Goal: Transaction & Acquisition: Download file/media

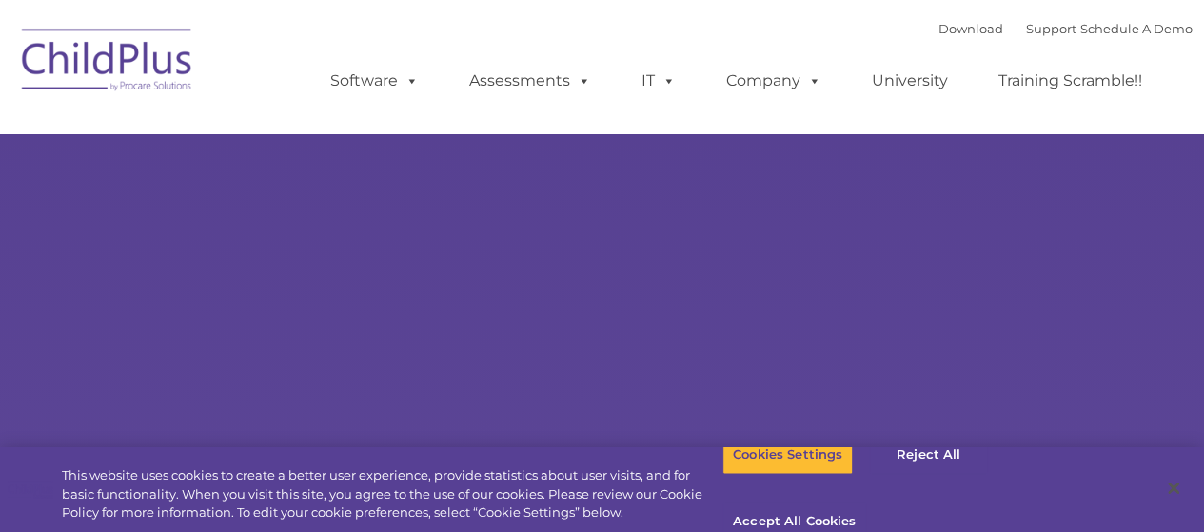
select select "MEDIUM"
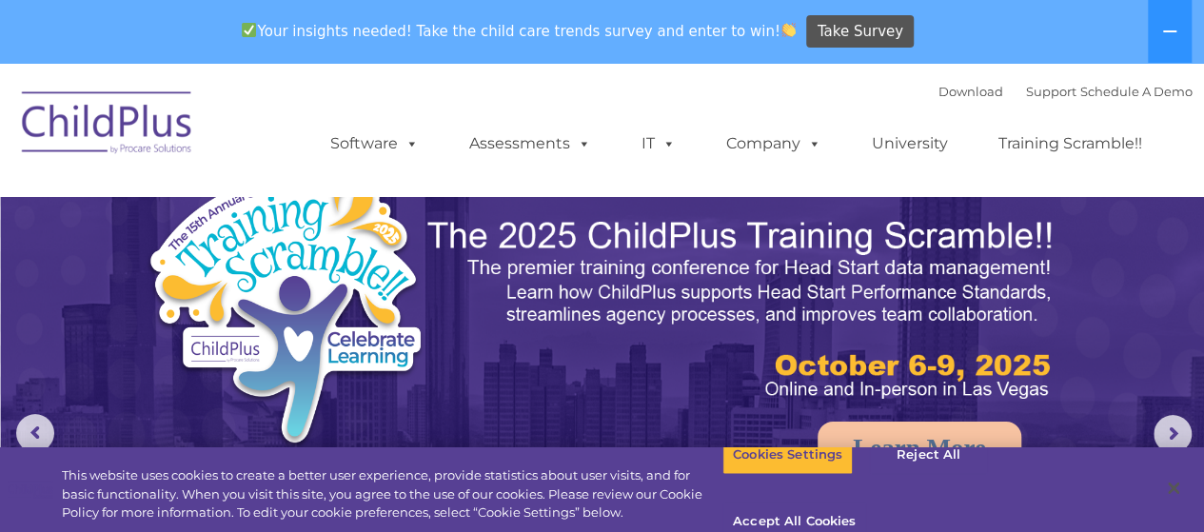
click at [89, 118] on img at bounding box center [107, 125] width 190 height 95
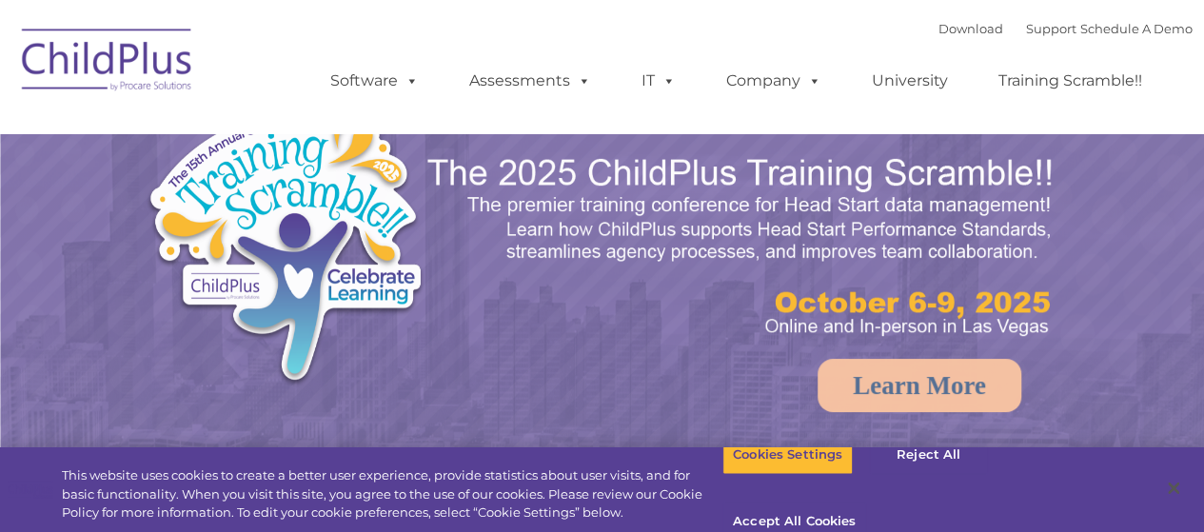
select select "MEDIUM"
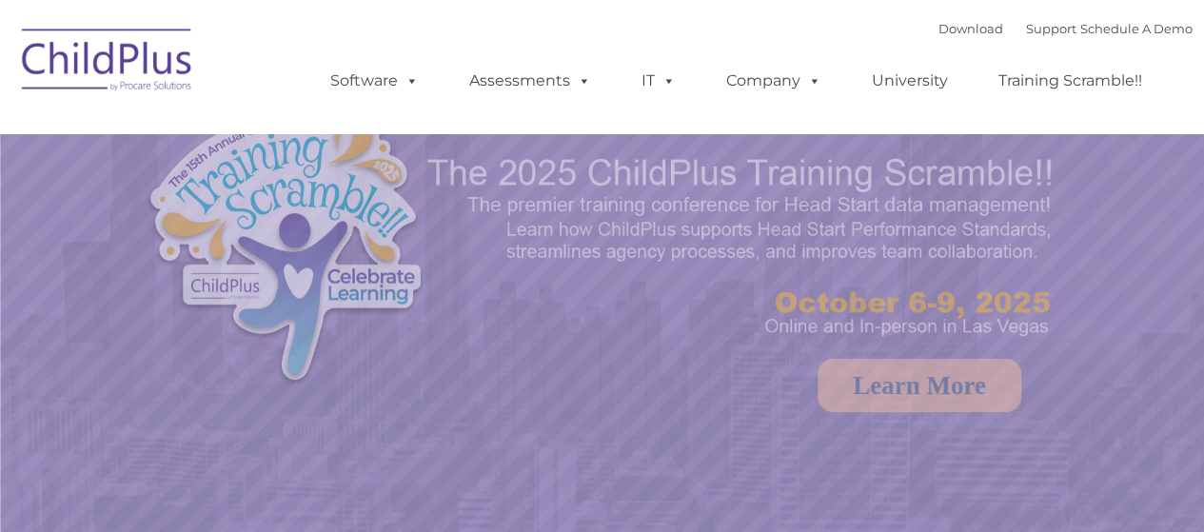
select select "MEDIUM"
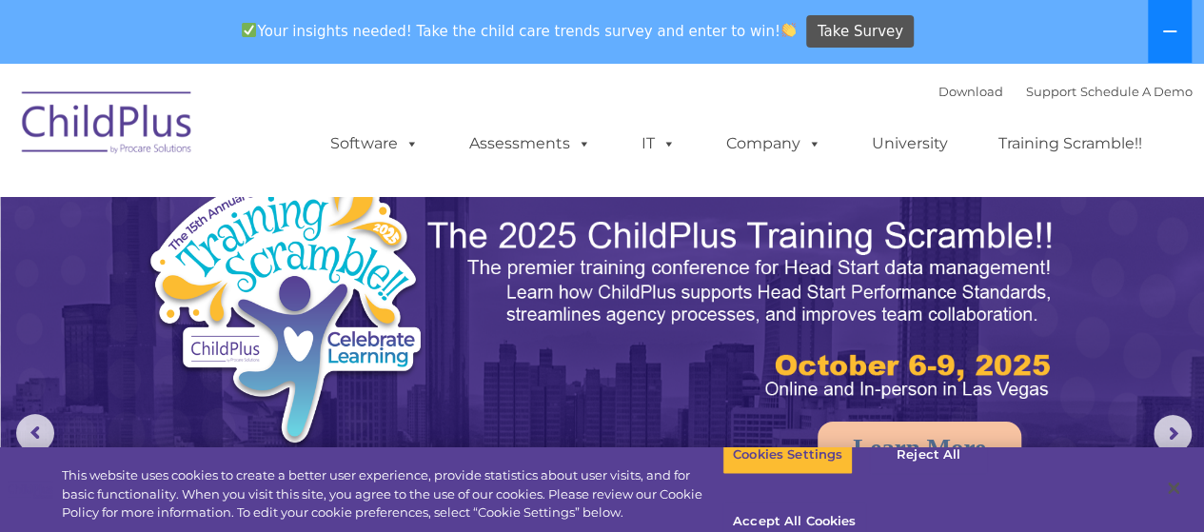
click at [1172, 35] on icon at bounding box center [1169, 31] width 15 height 15
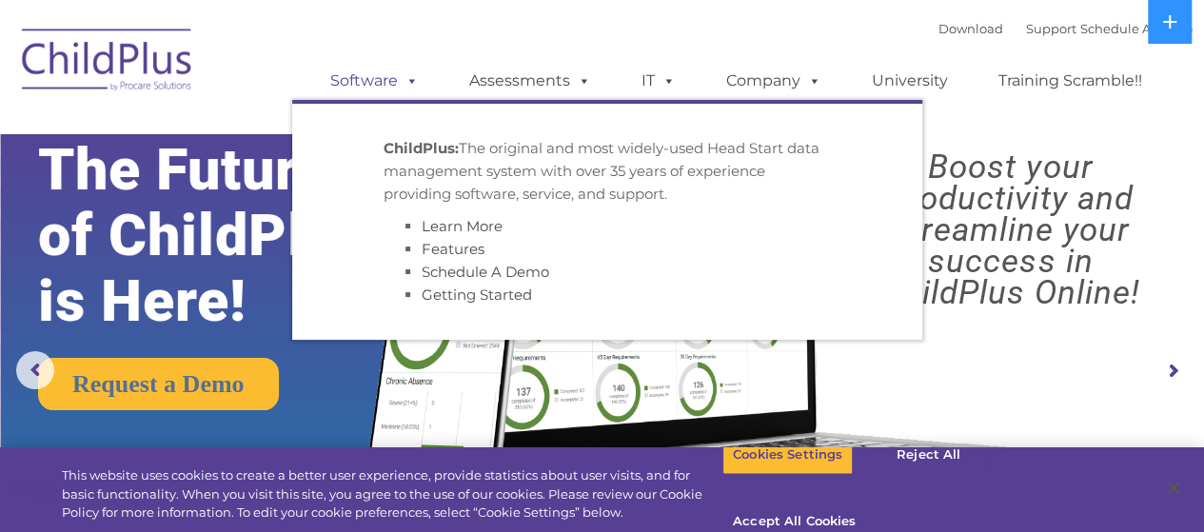
click at [398, 87] on span at bounding box center [408, 80] width 21 height 18
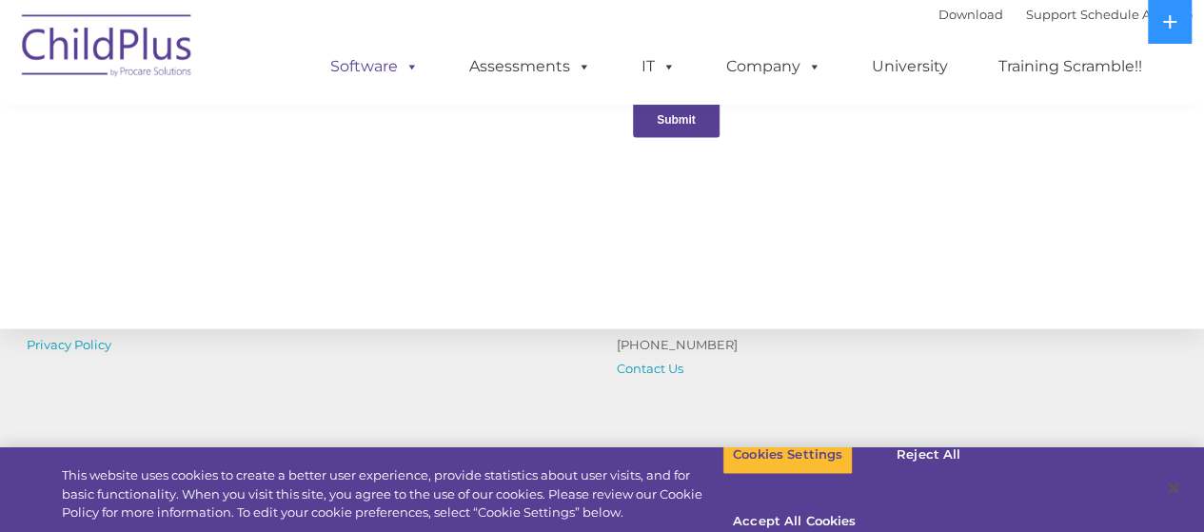
scroll to position [2100, 0]
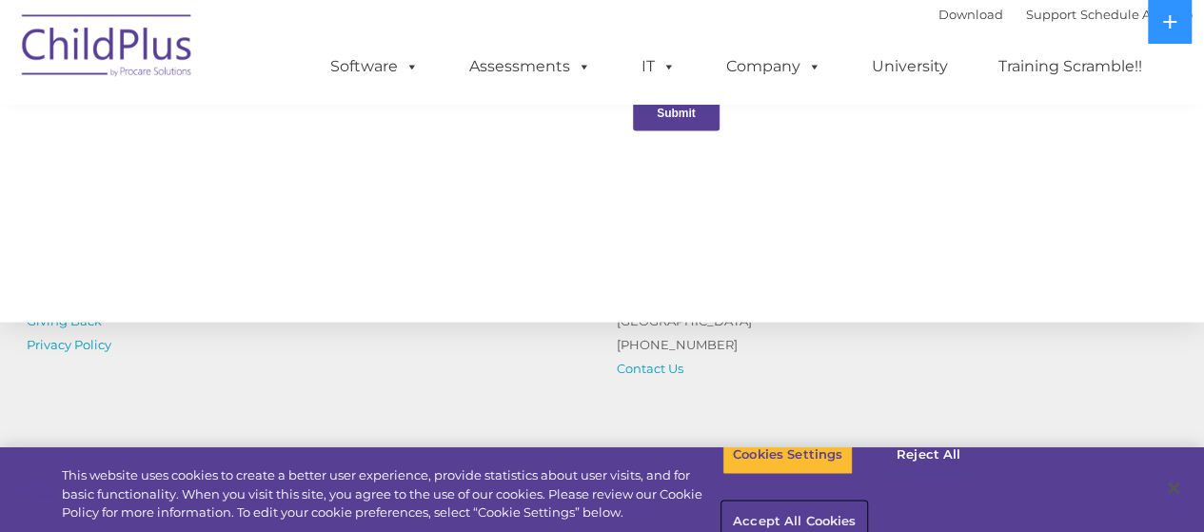
click at [866, 502] on button "Accept All Cookies" at bounding box center [794, 522] width 144 height 40
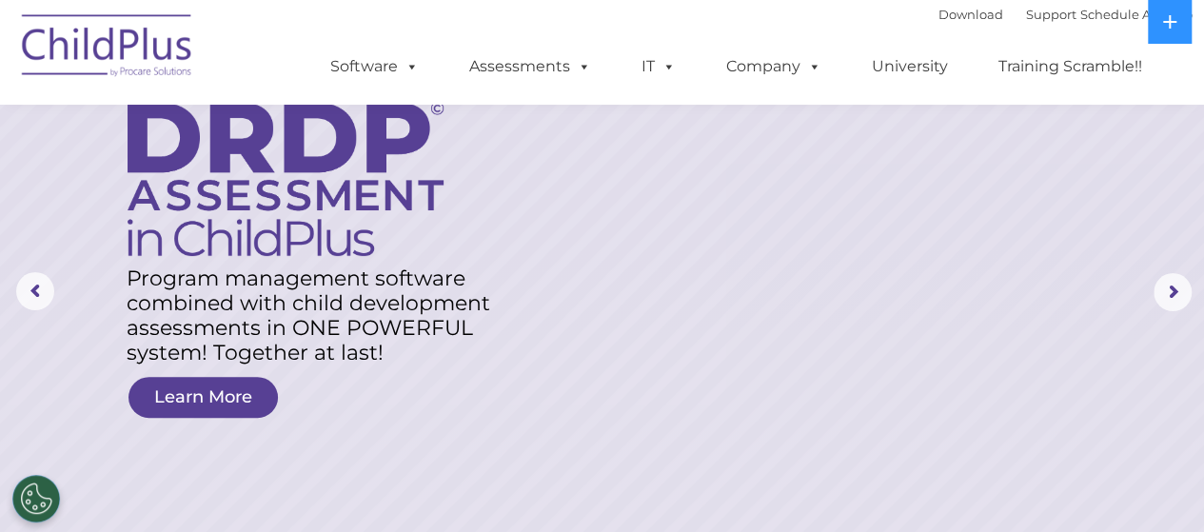
scroll to position [0, 0]
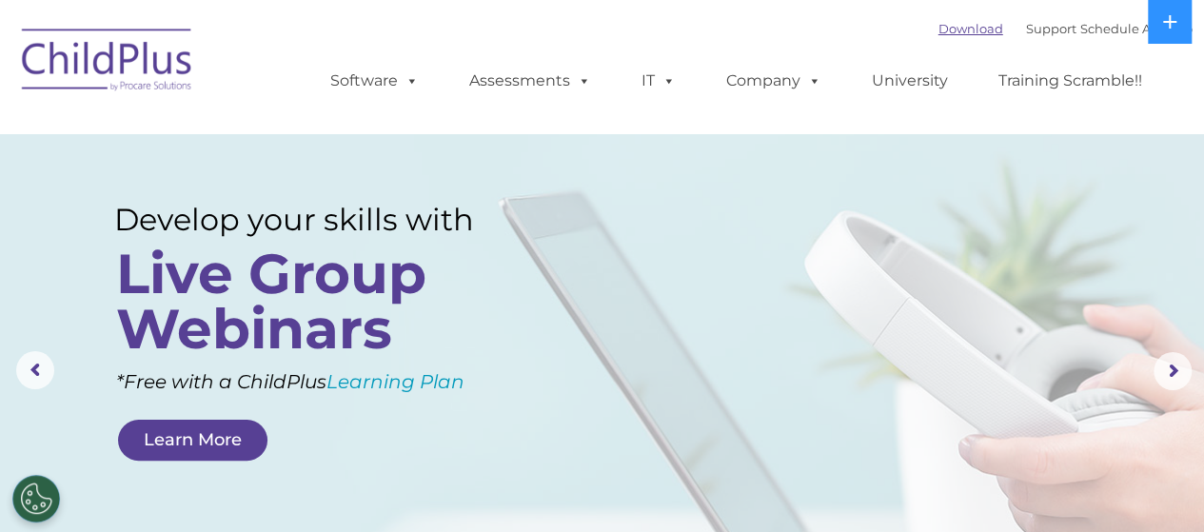
click at [938, 30] on link "Download" at bounding box center [970, 28] width 65 height 15
